Goal: Check status

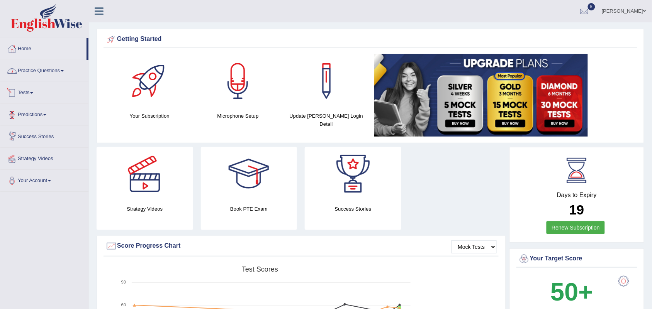
click at [20, 94] on link "Tests" at bounding box center [44, 91] width 88 height 19
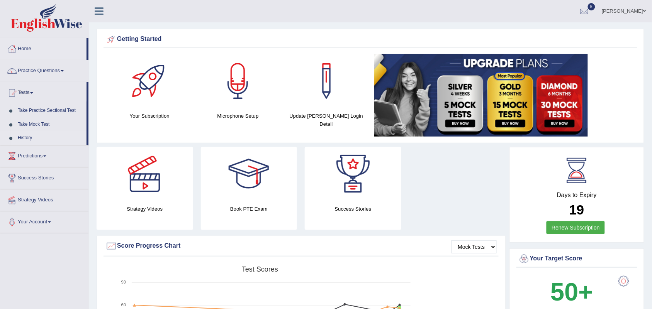
click at [22, 139] on link "History" at bounding box center [50, 138] width 72 height 14
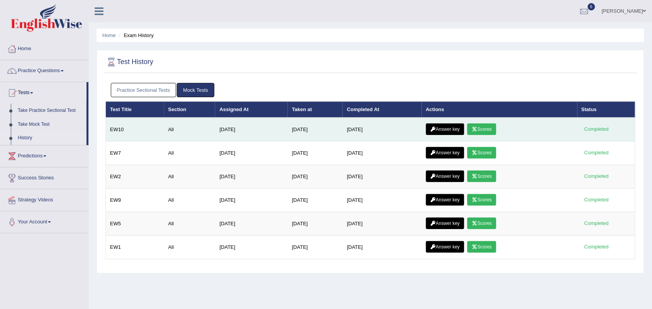
click at [487, 127] on link "Scores" at bounding box center [481, 130] width 29 height 12
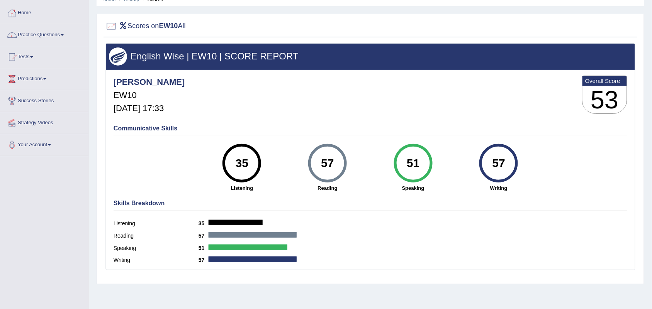
scroll to position [39, 0]
